Goal: Information Seeking & Learning: Learn about a topic

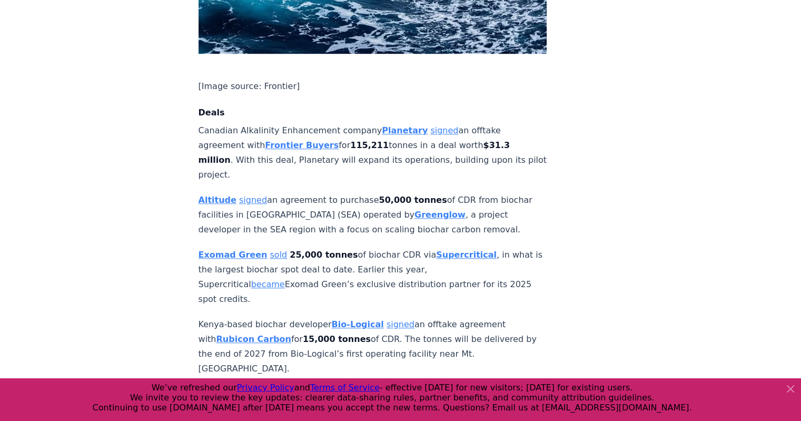
scroll to position [821, 0]
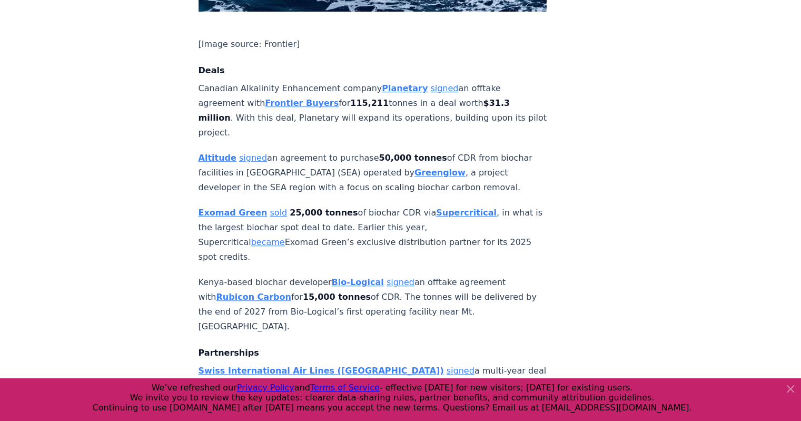
click at [314, 82] on p "Canadian Alkalinity Enhancement company Planetary signed an offtake agreement w…" at bounding box center [372, 110] width 348 height 59
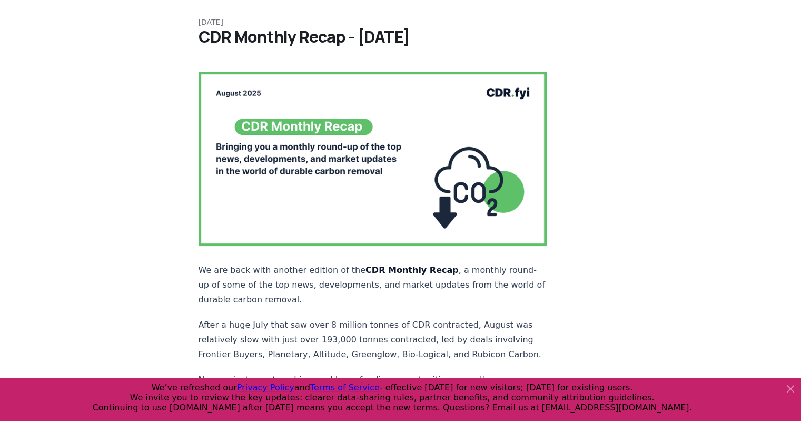
scroll to position [0, 0]
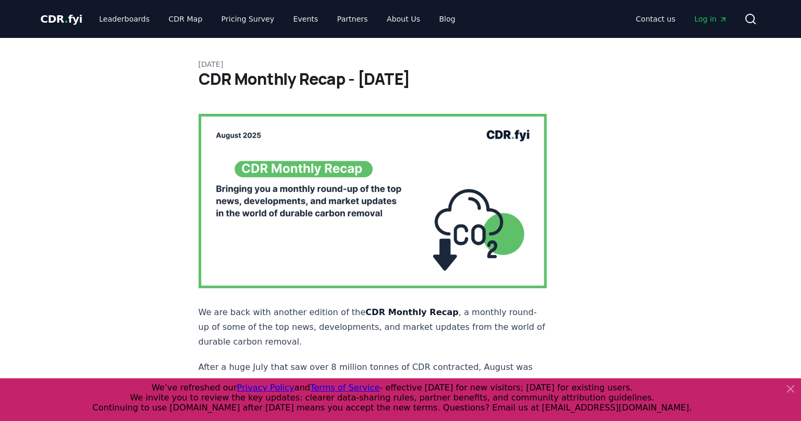
click at [64, 19] on span "." at bounding box center [66, 19] width 4 height 13
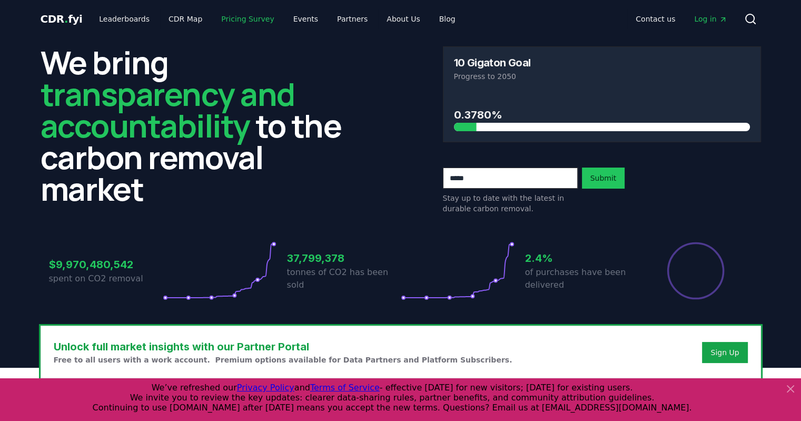
click at [228, 14] on link "Pricing Survey" at bounding box center [247, 18] width 69 height 19
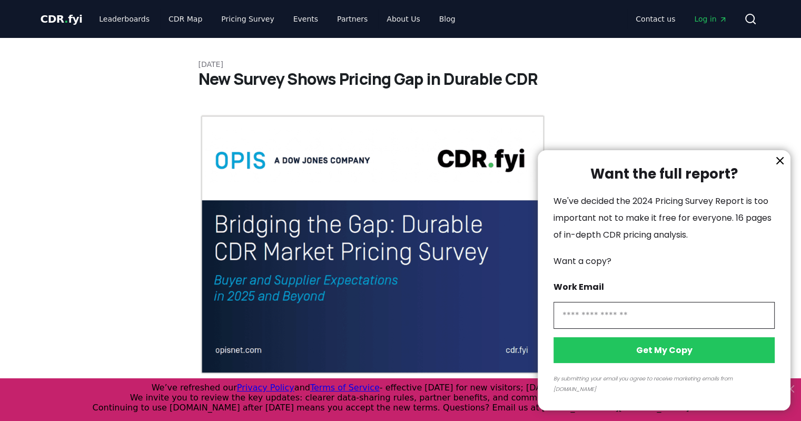
scroll to position [21, 0]
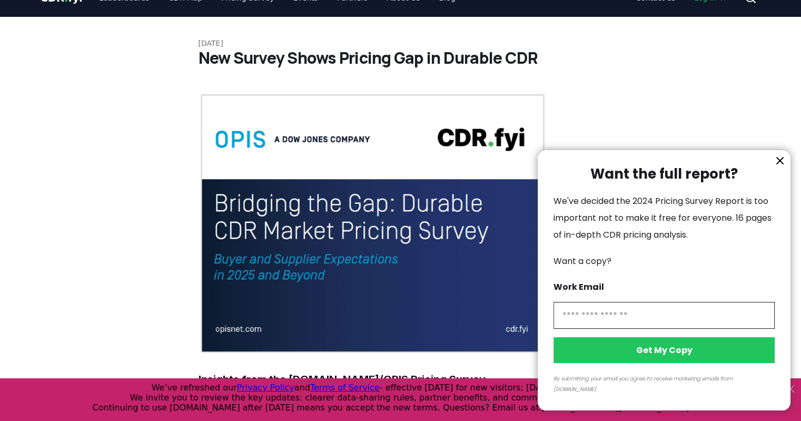
click at [780, 167] on icon "information" at bounding box center [779, 160] width 13 height 13
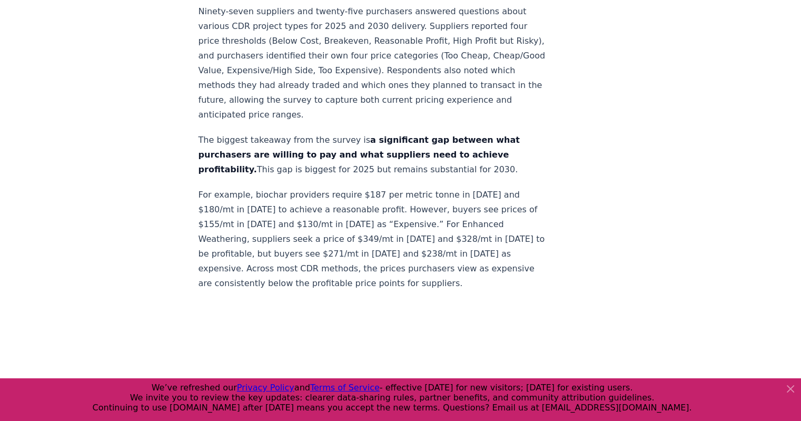
scroll to position [544, 0]
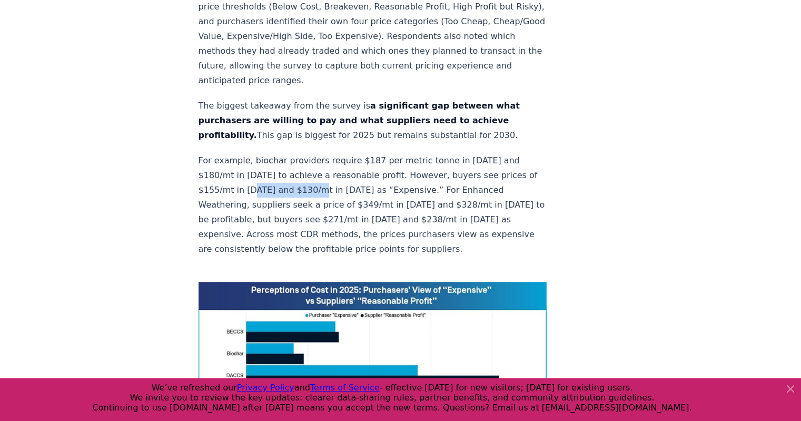
drag, startPoint x: 267, startPoint y: 151, endPoint x: 339, endPoint y: 157, distance: 71.9
click at [339, 157] on p "For example, biochar providers require $187 per metric tonne in [DATE] and $180…" at bounding box center [372, 204] width 348 height 103
drag, startPoint x: 339, startPoint y: 157, endPoint x: 255, endPoint y: 151, distance: 83.9
click at [255, 153] on p "For example, biochar providers require $187 per metric tonne in [DATE] and $180…" at bounding box center [372, 204] width 348 height 103
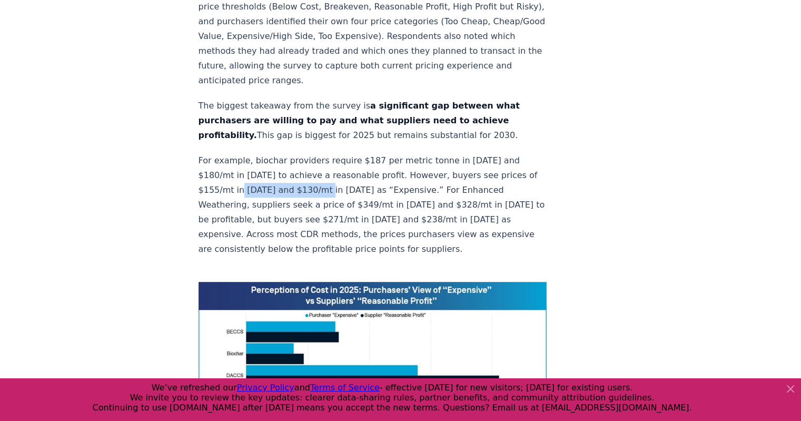
click at [255, 153] on p "For example, biochar providers require $187 per metric tonne in [DATE] and $180…" at bounding box center [372, 204] width 348 height 103
click at [256, 176] on p "For example, biochar providers require $187 per metric tonne in [DATE] and $180…" at bounding box center [372, 204] width 348 height 103
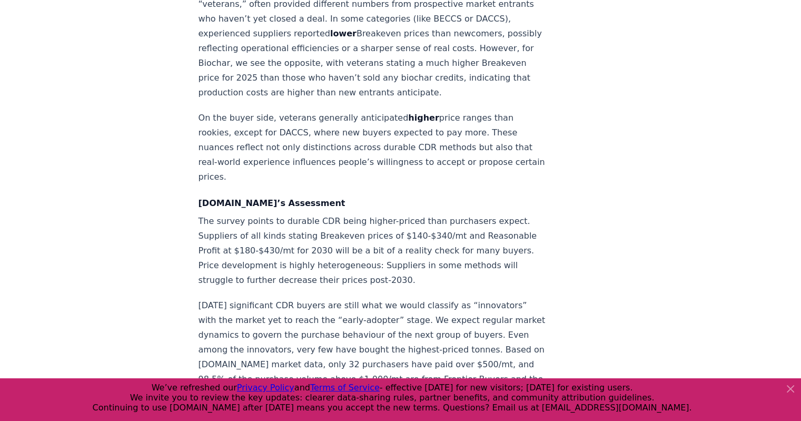
scroll to position [1386, 0]
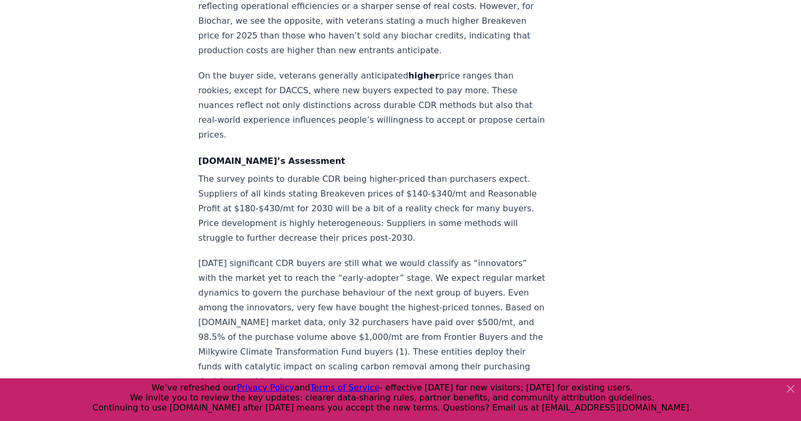
click at [381, 256] on p "[DATE] significant CDR buyers are still what we would classify as “innovators” …" at bounding box center [372, 322] width 348 height 133
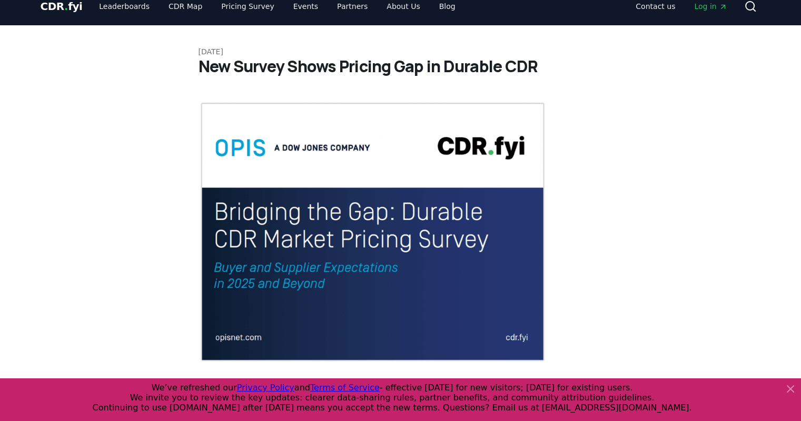
scroll to position [0, 0]
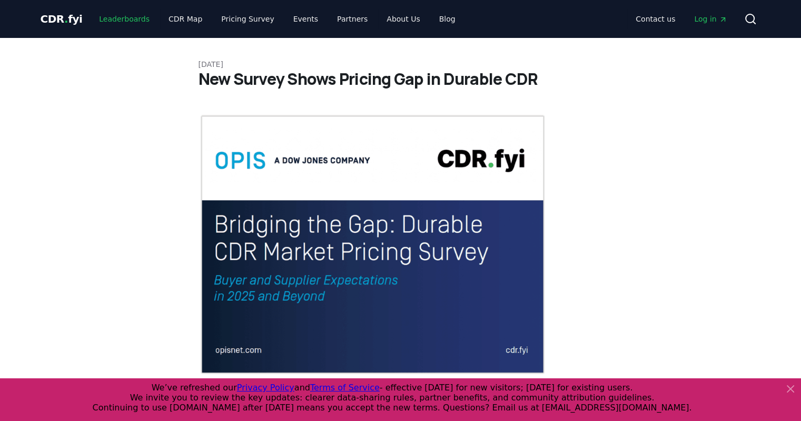
click at [103, 21] on link "Leaderboards" at bounding box center [124, 18] width 67 height 19
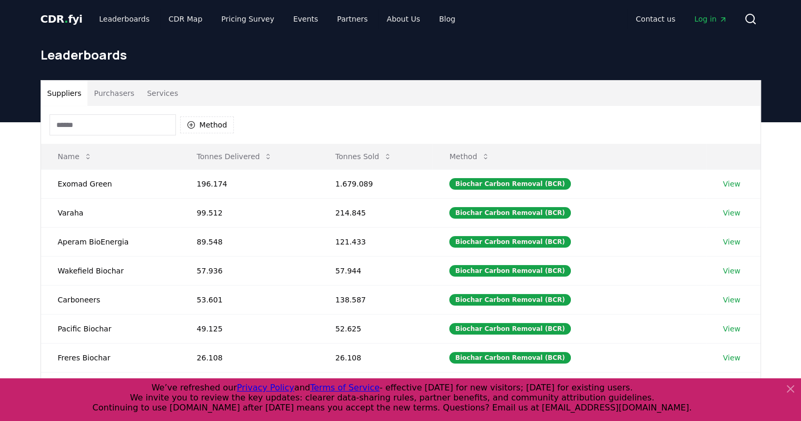
click at [118, 124] on input at bounding box center [112, 124] width 126 height 21
click at [112, 90] on button "Purchasers" at bounding box center [113, 93] width 53 height 25
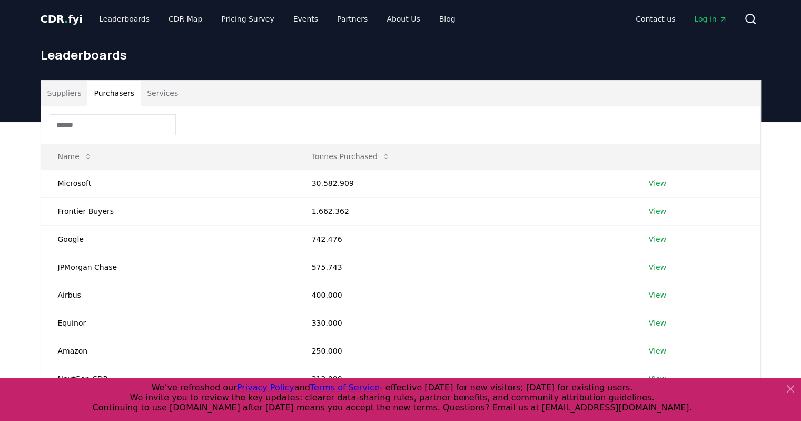
click at [53, 86] on button "Suppliers" at bounding box center [64, 93] width 47 height 25
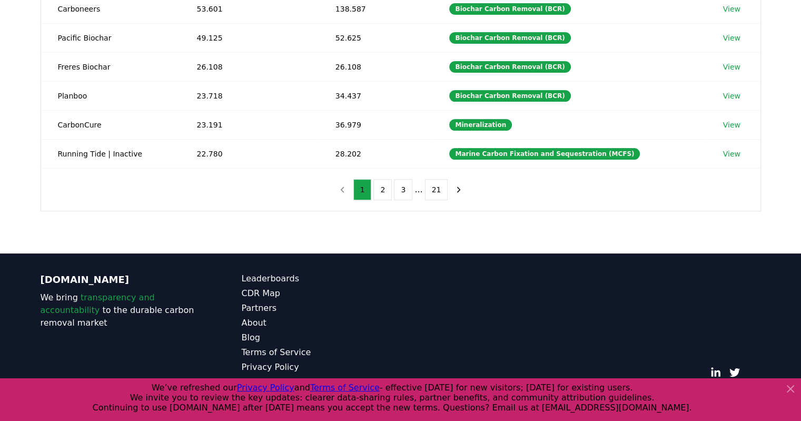
scroll to position [270, 0]
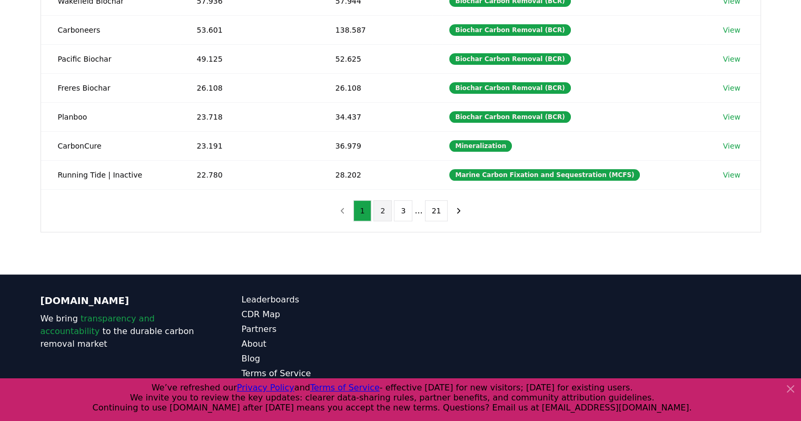
click at [386, 212] on button "2" at bounding box center [382, 210] width 18 height 21
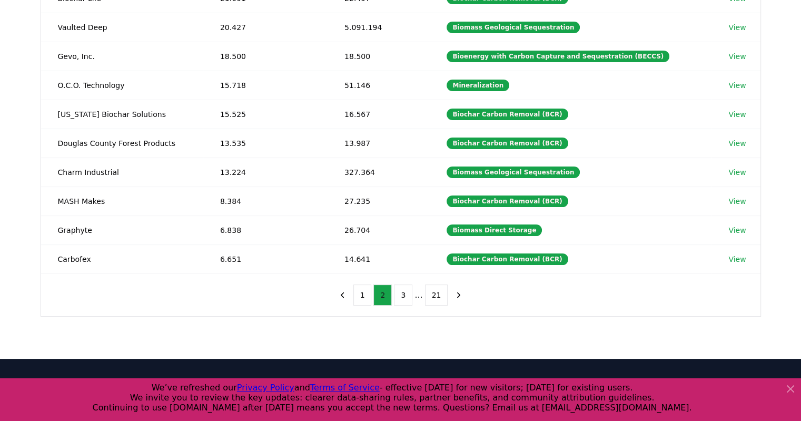
scroll to position [143, 0]
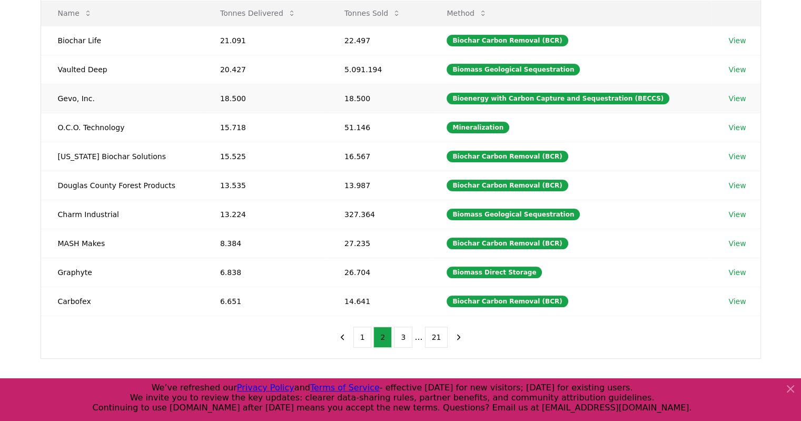
click at [72, 96] on td "Gevo, Inc." at bounding box center [122, 98] width 162 height 29
click at [364, 99] on td "18.500" at bounding box center [378, 98] width 102 height 29
click at [733, 97] on link "View" at bounding box center [736, 98] width 17 height 11
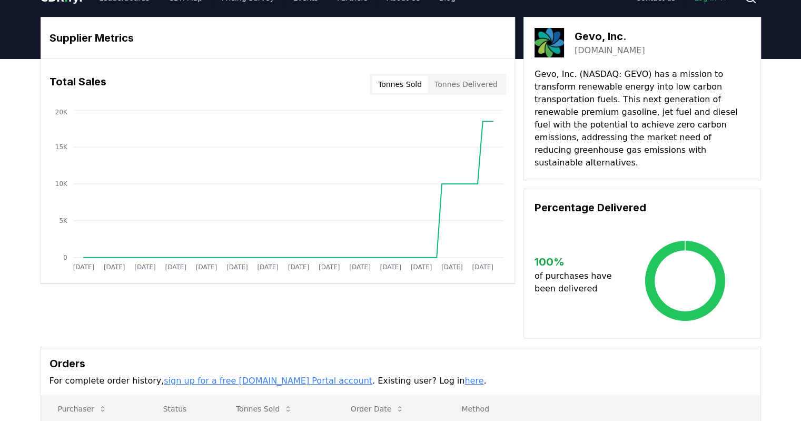
scroll to position [42, 0]
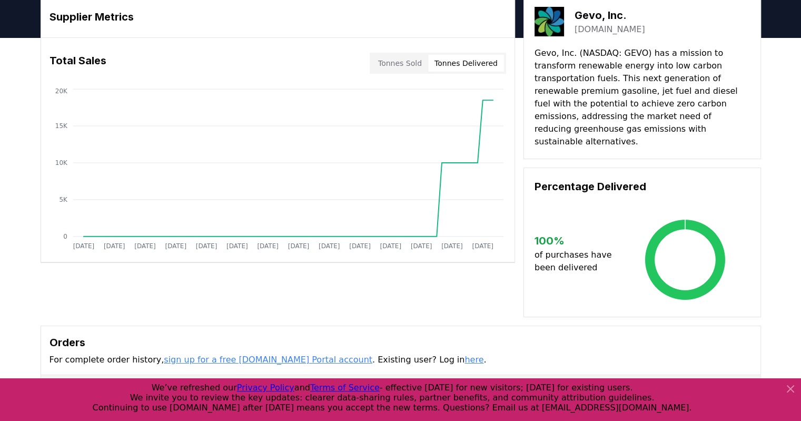
click at [478, 63] on button "Tonnes Delivered" at bounding box center [466, 63] width 76 height 17
click at [389, 63] on button "Tonnes Sold" at bounding box center [400, 63] width 56 height 17
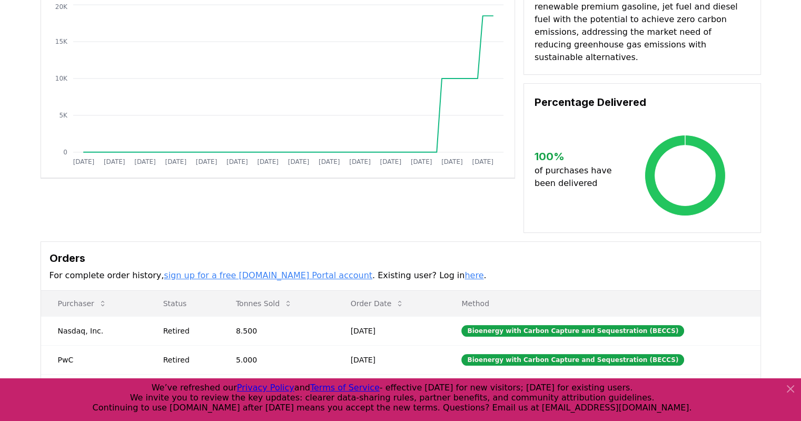
scroll to position [190, 0]
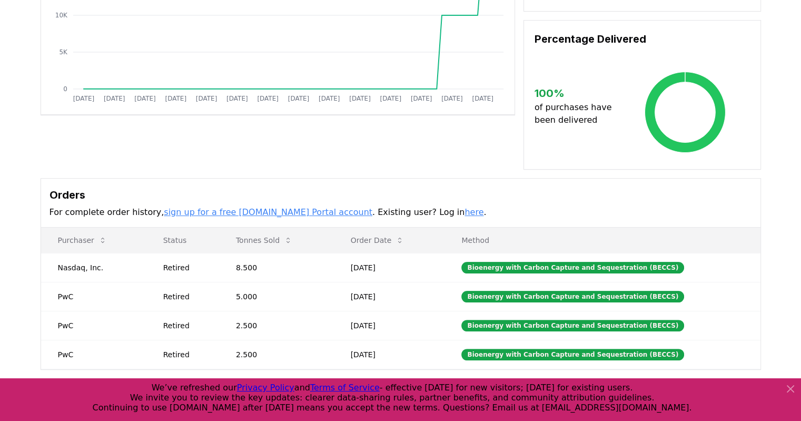
click at [291, 207] on link "sign up for a free [DOMAIN_NAME] Portal account" at bounding box center [268, 212] width 208 height 10
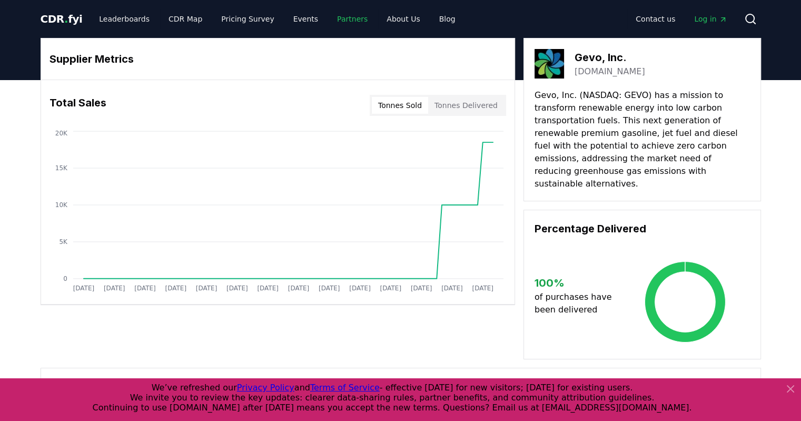
click at [339, 21] on link "Partners" at bounding box center [351, 18] width 47 height 19
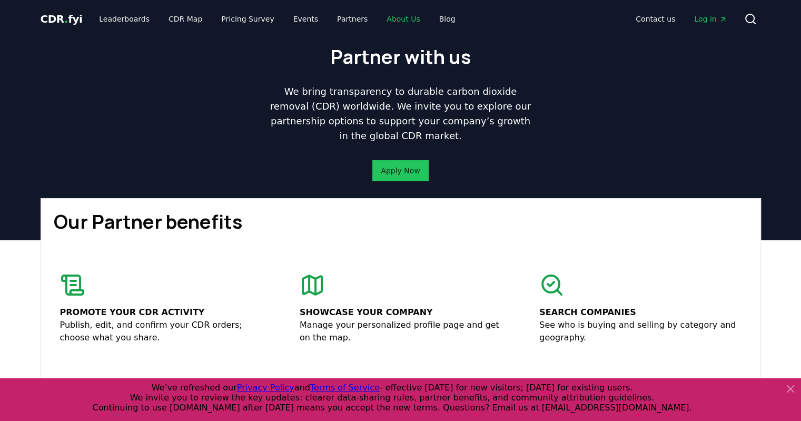
click at [393, 18] on link "About Us" at bounding box center [403, 18] width 50 height 19
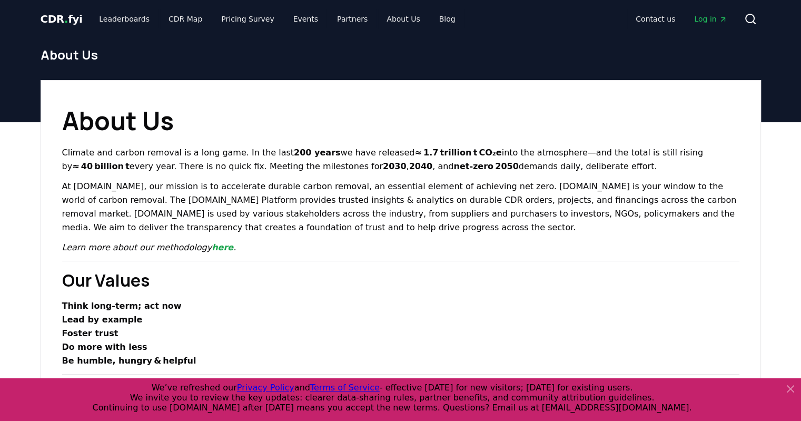
click at [285, 189] on p "At [DOMAIN_NAME], our mission is to accelerate durable carbon removal, an essen…" at bounding box center [400, 207] width 677 height 55
click at [791, 388] on icon at bounding box center [790, 388] width 6 height 6
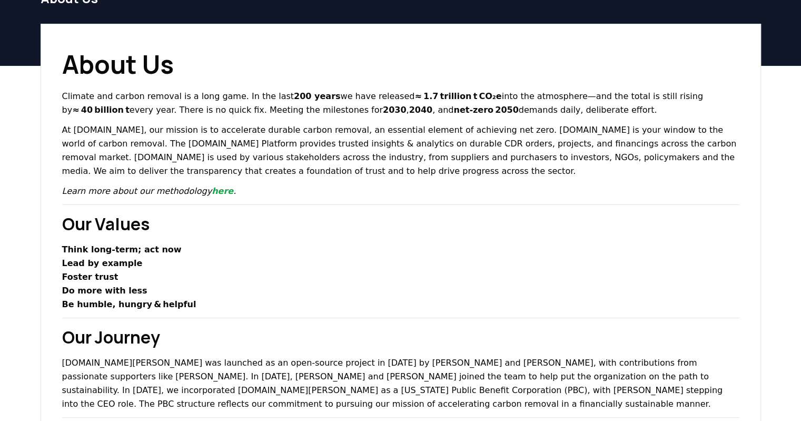
scroll to position [68, 0]
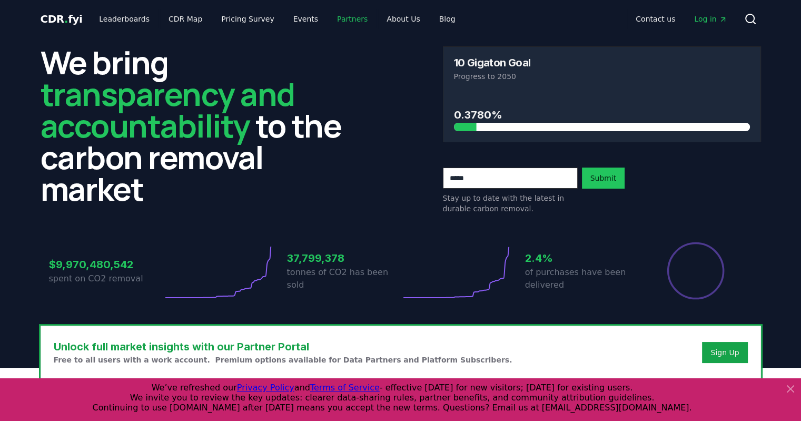
click at [328, 18] on link "Partners" at bounding box center [351, 18] width 47 height 19
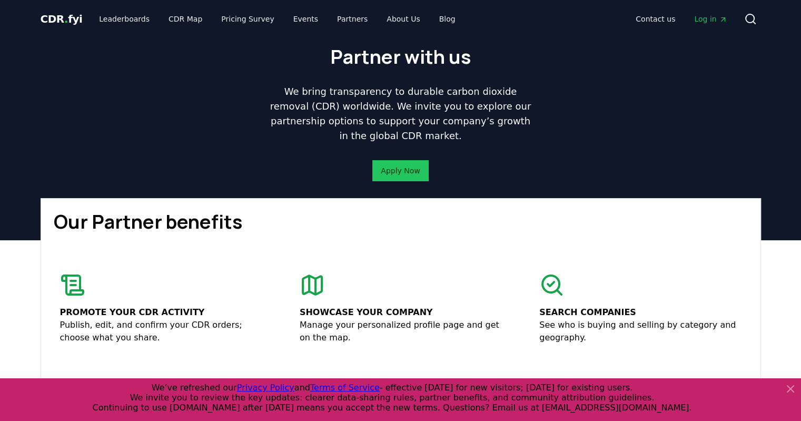
click at [286, 213] on h1 "Our Partner benefits" at bounding box center [401, 221] width 694 height 21
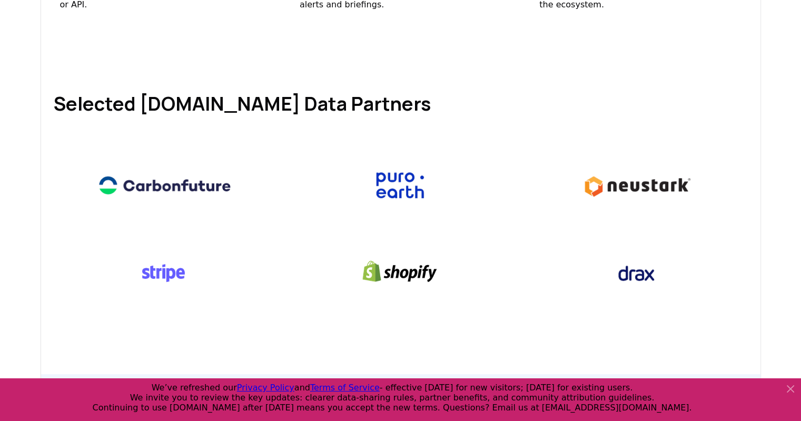
scroll to position [484, 0]
